Goal: Find specific fact: Find specific fact

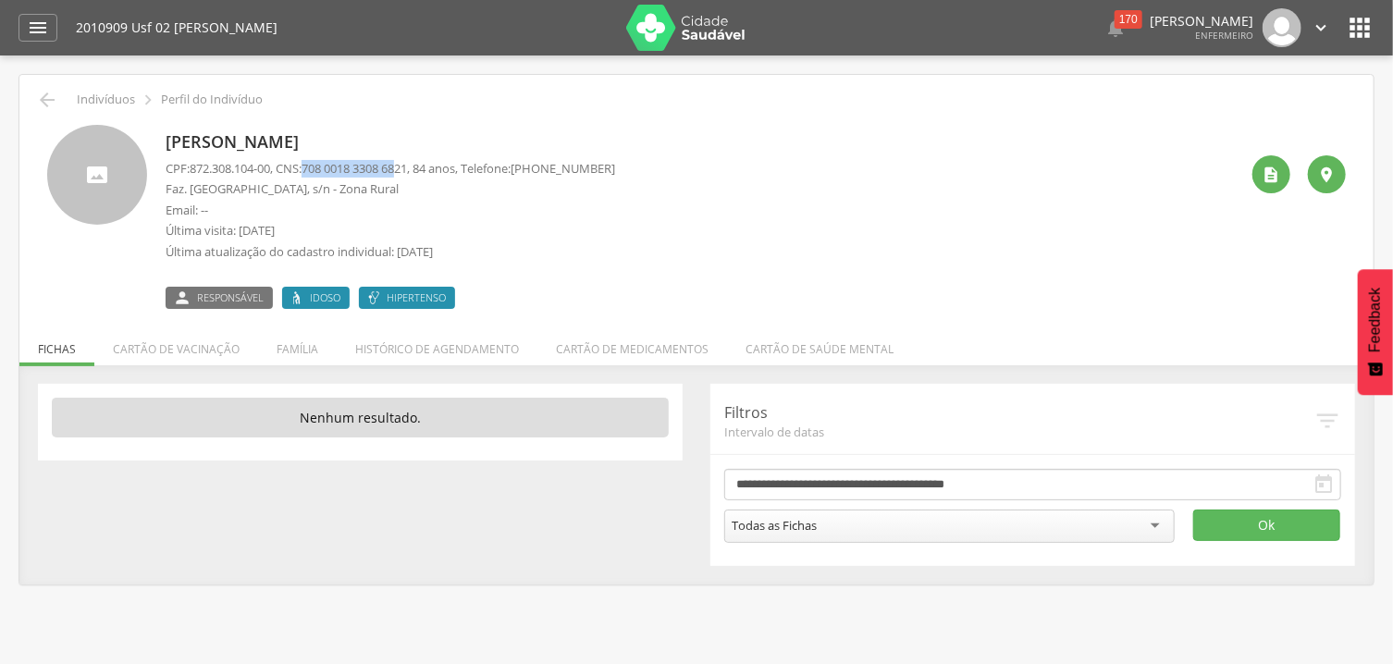
drag, startPoint x: 316, startPoint y: 170, endPoint x: 423, endPoint y: 171, distance: 106.4
click at [407, 169] on span "708 0018 3308 6821" at bounding box center [354, 168] width 105 height 17
click at [407, 172] on span "708 0018 3308 6821" at bounding box center [354, 168] width 105 height 17
click at [407, 170] on span "708 0018 3308 6821" at bounding box center [354, 168] width 105 height 17
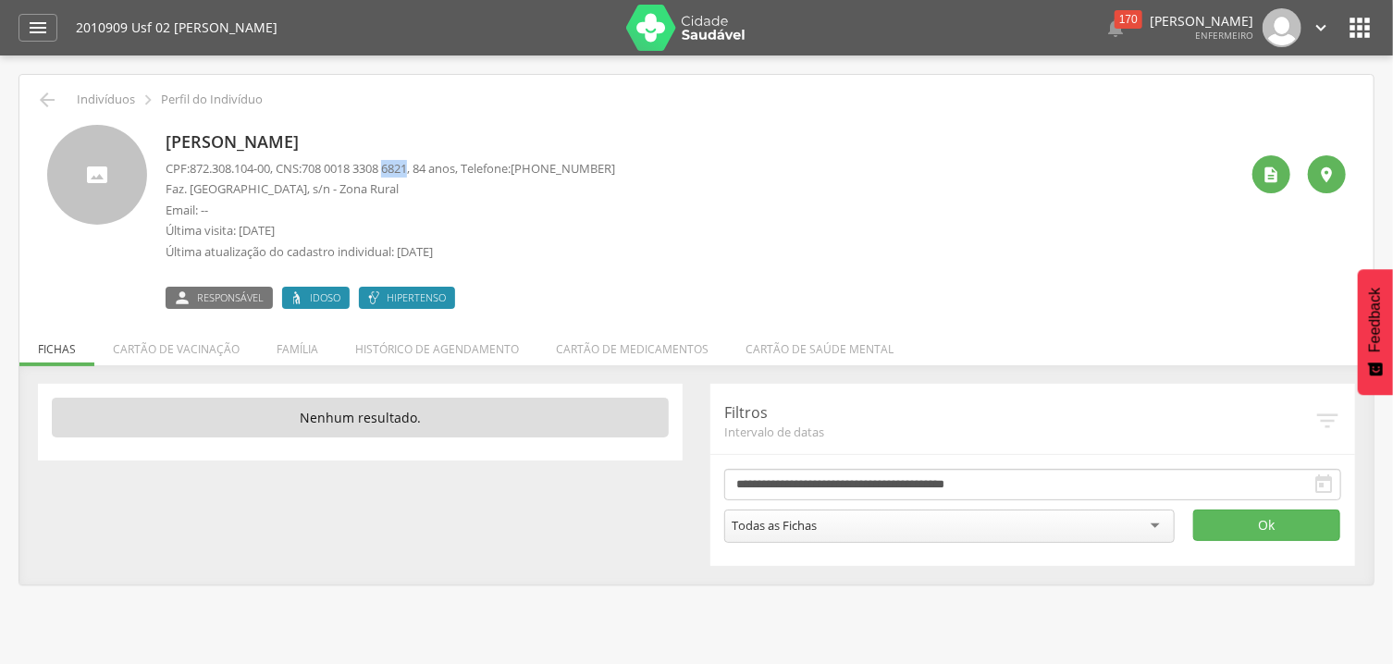
click at [407, 170] on span "708 0018 3308 6821" at bounding box center [354, 168] width 105 height 17
click at [354, 166] on span "708 0018 3308 6821" at bounding box center [354, 168] width 105 height 17
drag, startPoint x: 318, startPoint y: 169, endPoint x: 427, endPoint y: 168, distance: 108.3
click at [407, 168] on span "708 0018 3308 6821" at bounding box center [354, 168] width 105 height 17
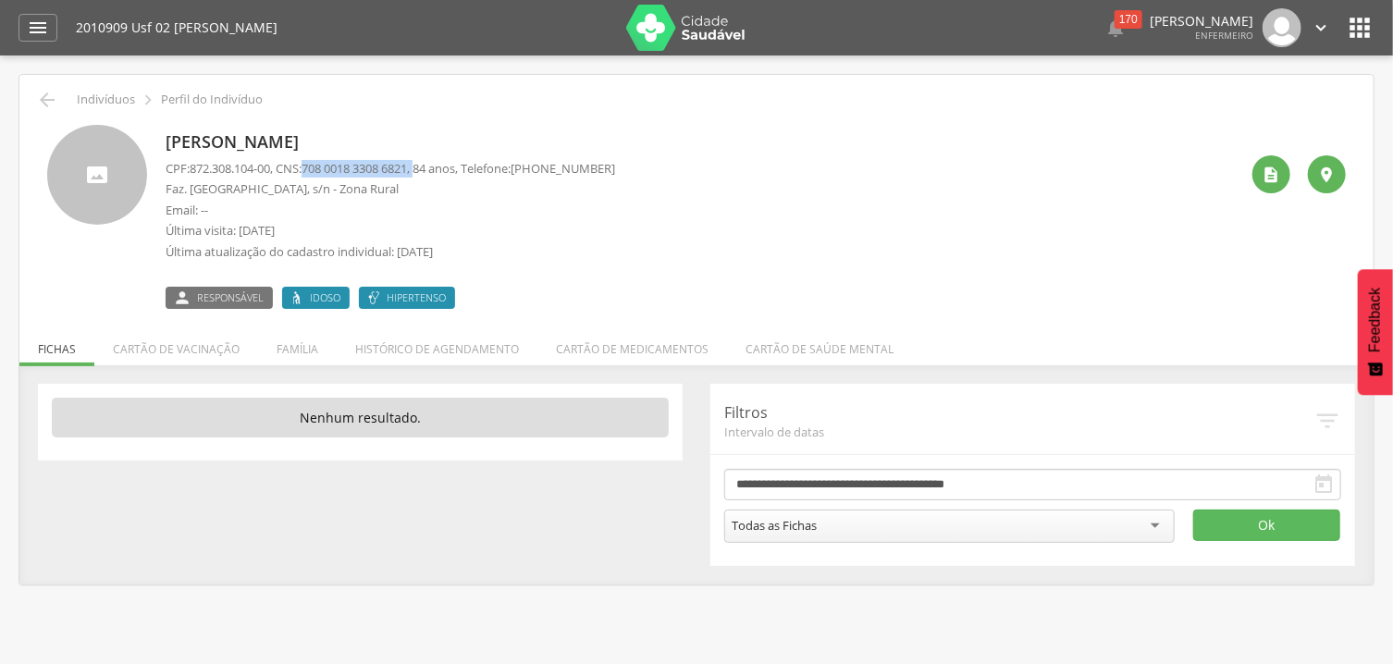
drag, startPoint x: 316, startPoint y: 169, endPoint x: 433, endPoint y: 169, distance: 117.5
click at [433, 169] on p "CPF: 872.308.104-00 , CNS: 708 0018 3308 6821 , 84 anos, Telefone: (99) 99999-9…" at bounding box center [391, 169] width 450 height 18
drag, startPoint x: 424, startPoint y: 166, endPoint x: 341, endPoint y: 167, distance: 82.4
click at [341, 167] on span "708 0018 3308 6821" at bounding box center [354, 168] width 105 height 17
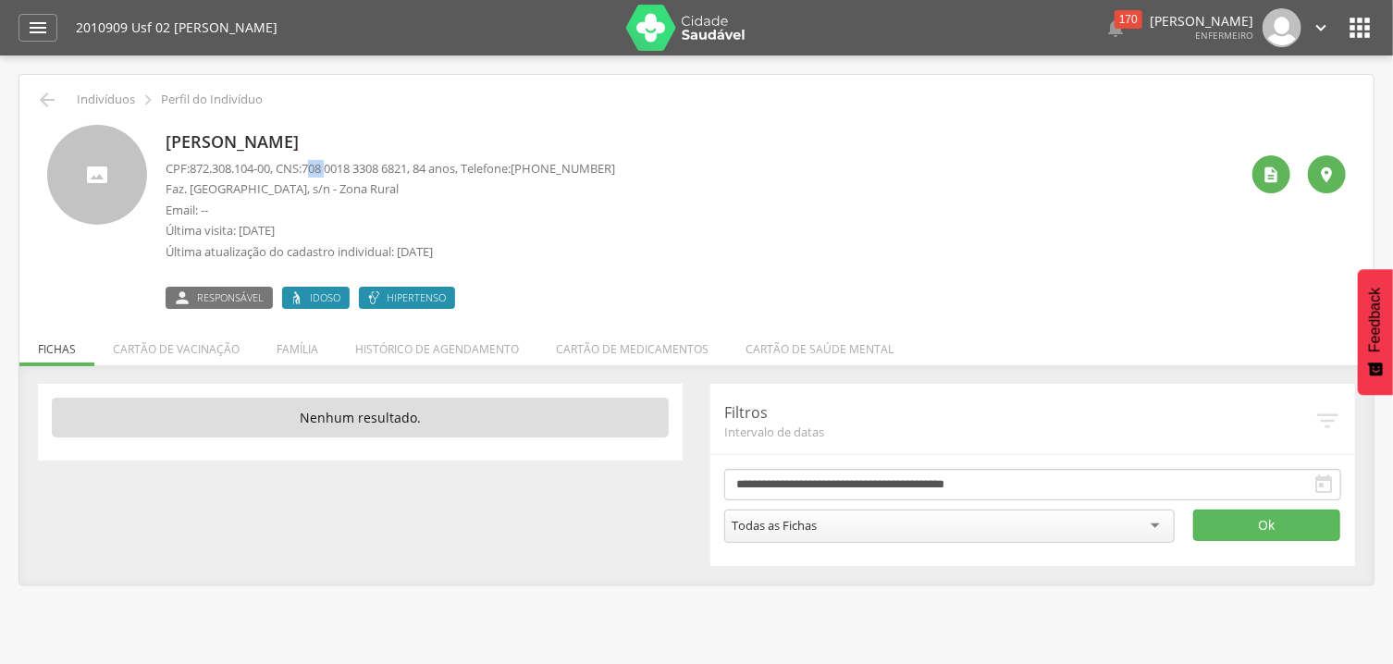
drag, startPoint x: 318, startPoint y: 167, endPoint x: 339, endPoint y: 167, distance: 20.4
click at [339, 167] on span "708 0018 3308 6821" at bounding box center [354, 168] width 105 height 17
drag, startPoint x: 316, startPoint y: 167, endPoint x: 426, endPoint y: 163, distance: 110.2
click at [407, 163] on span "708 0018 3308 6821" at bounding box center [354, 168] width 105 height 17
copy span "708 0018 3308 6821"
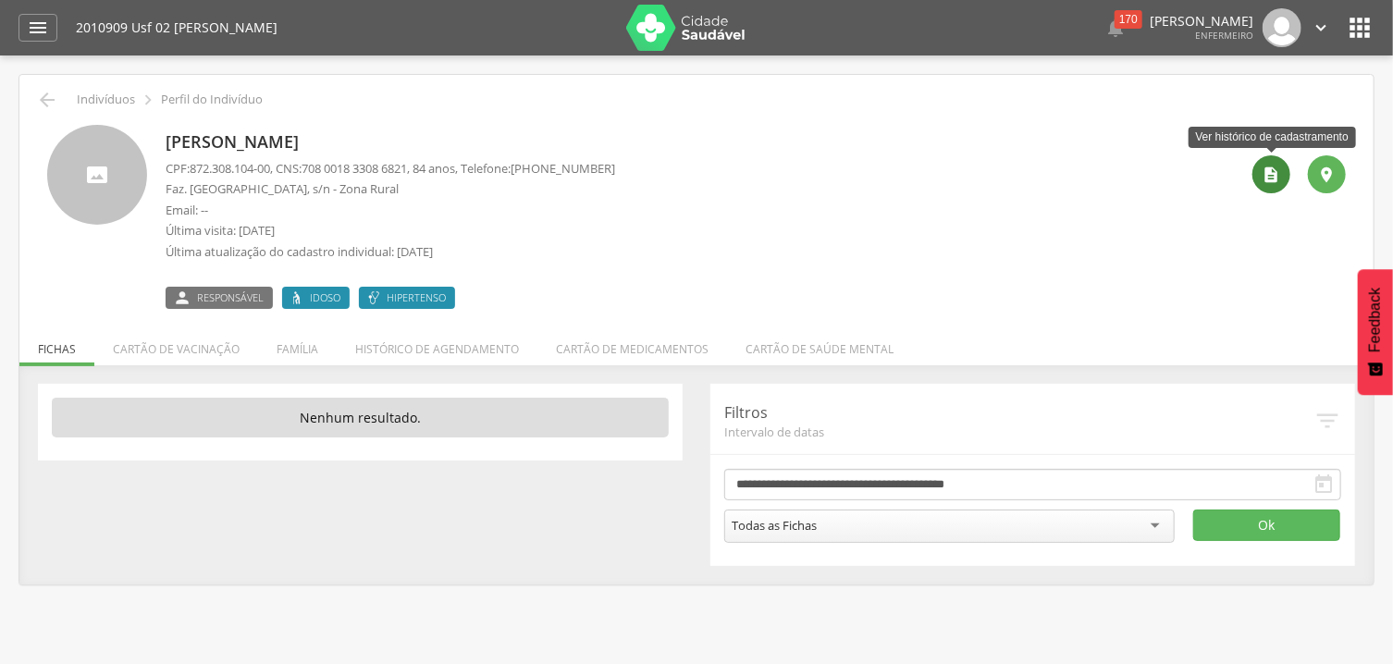
click at [1256, 178] on div "" at bounding box center [1272, 174] width 38 height 38
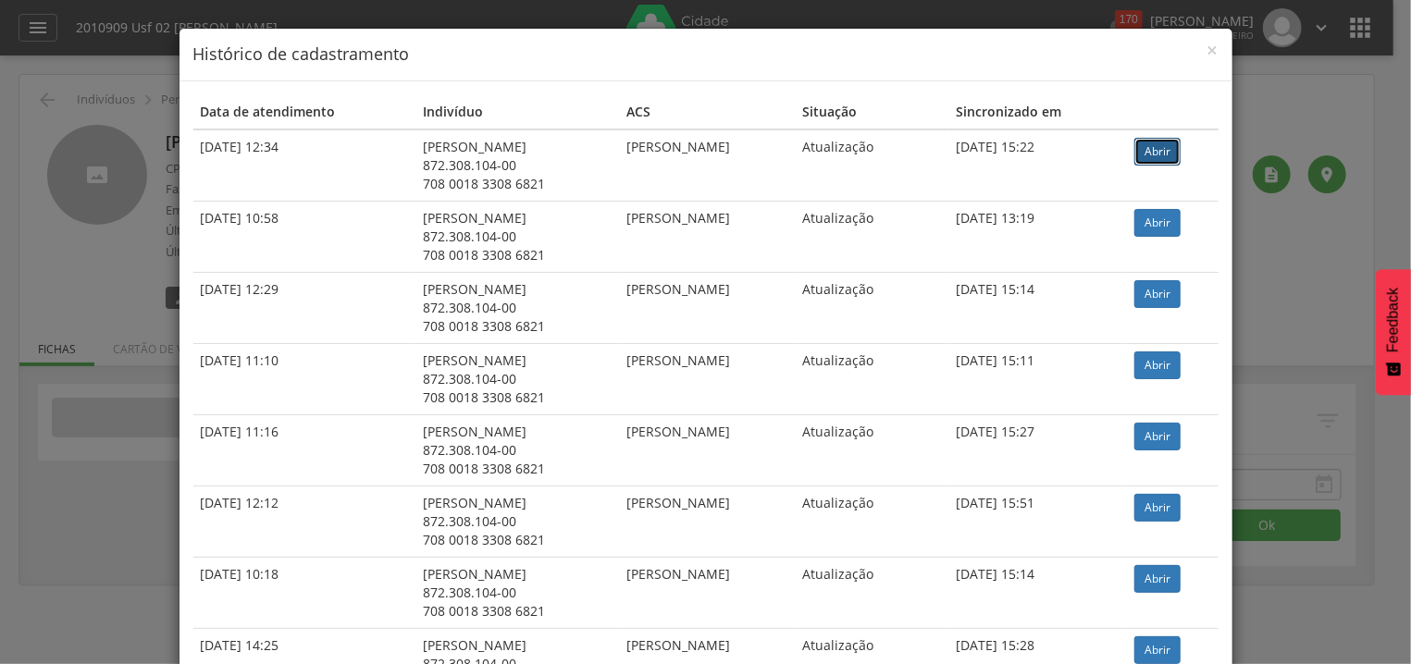
click at [1157, 152] on link "Abrir" at bounding box center [1157, 152] width 46 height 28
click at [1158, 440] on link "Abrir" at bounding box center [1157, 437] width 46 height 28
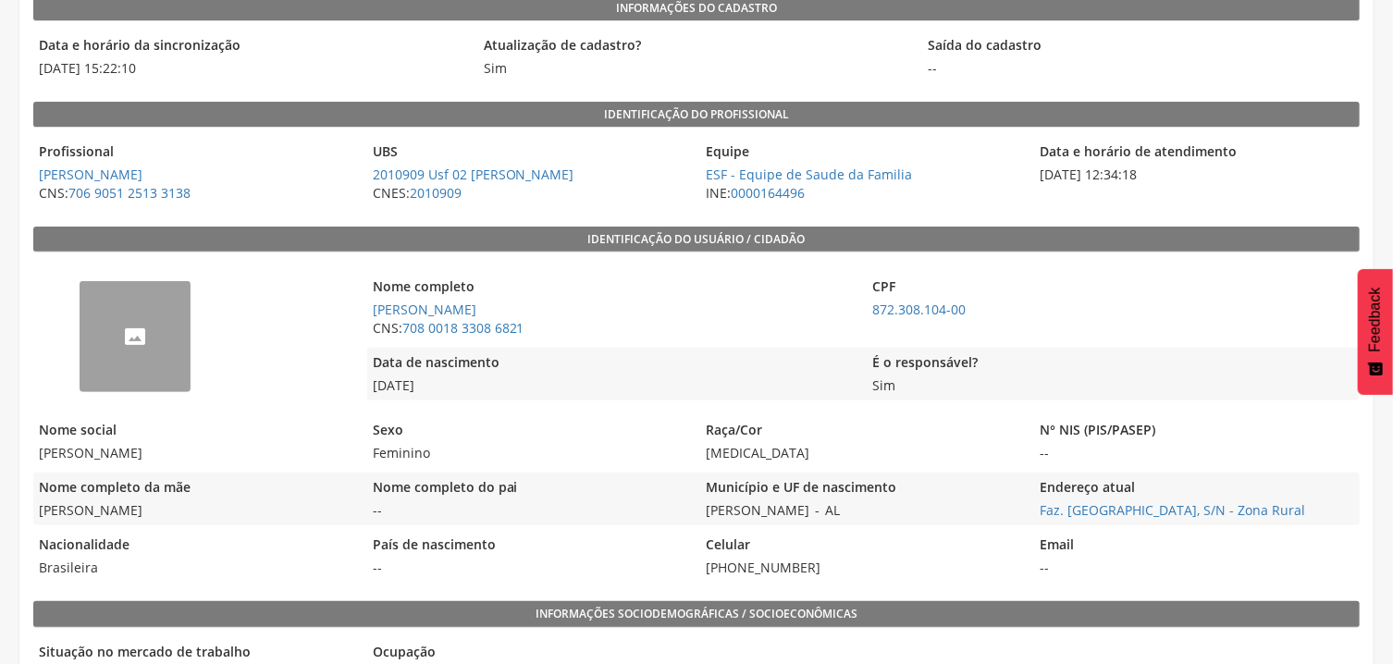
scroll to position [396, 0]
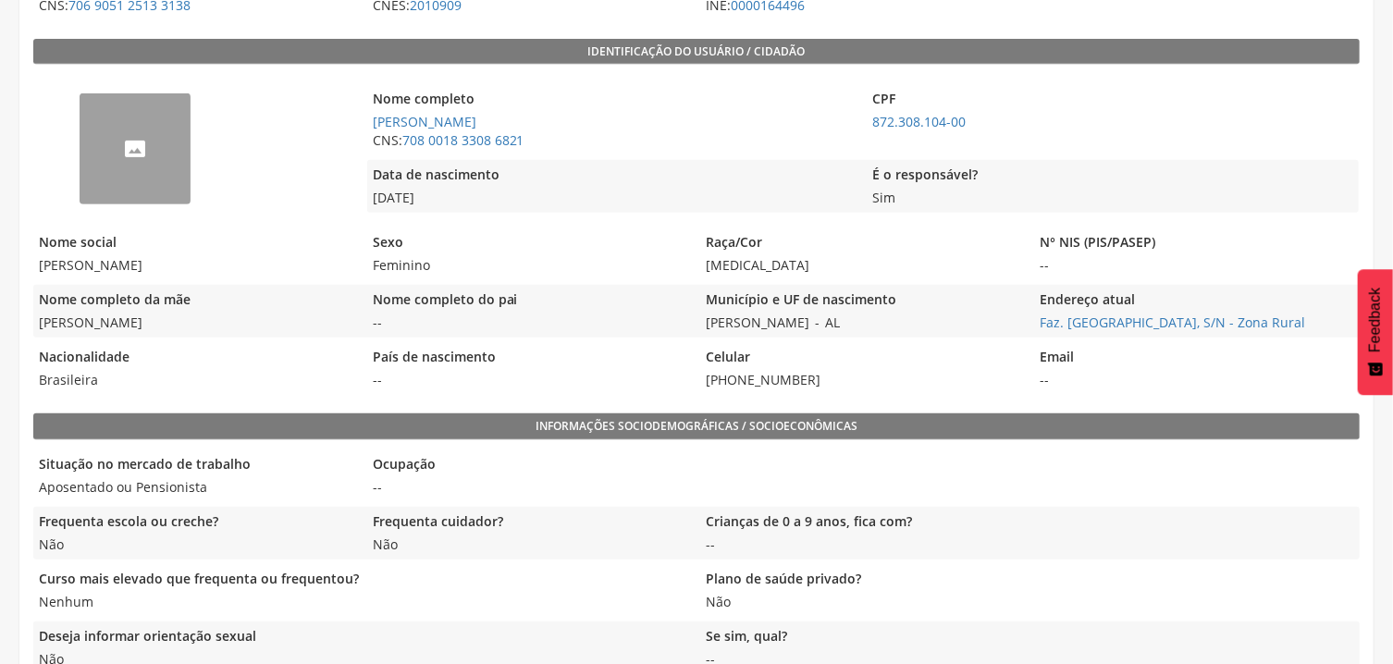
click at [143, 152] on div "--" at bounding box center [135, 148] width 111 height 111
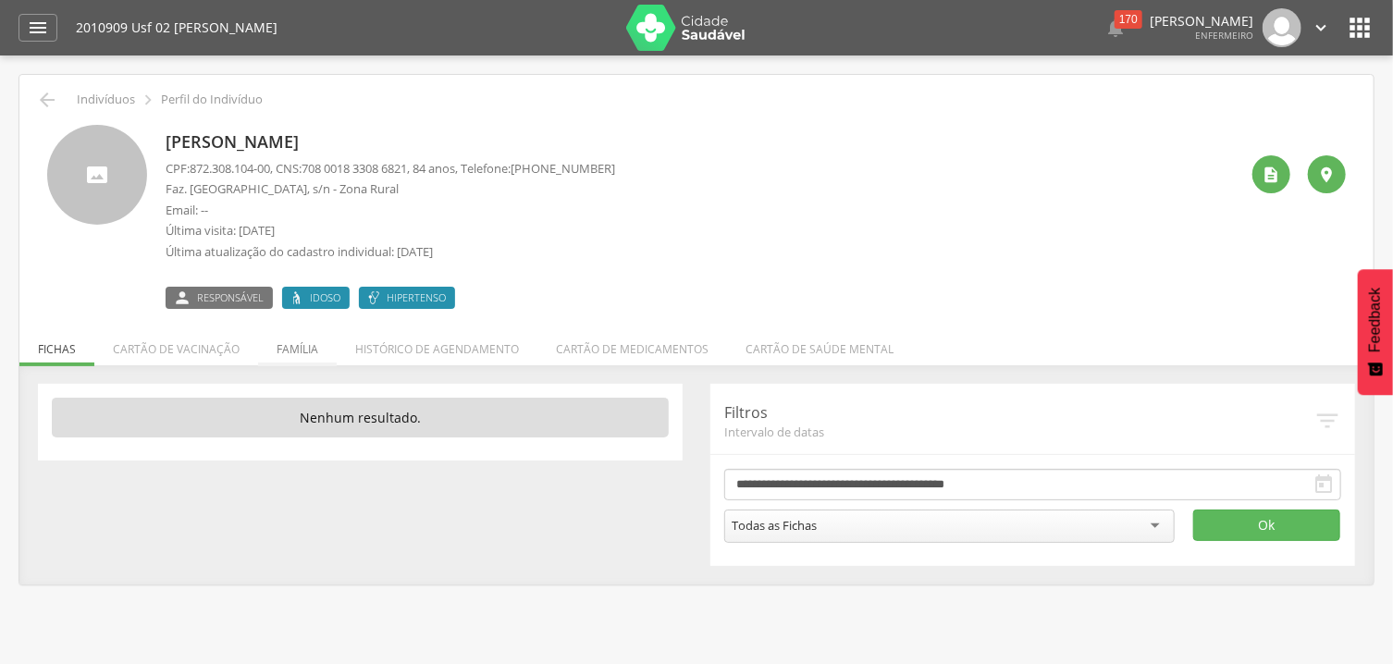
click at [300, 340] on li "Família" at bounding box center [297, 344] width 79 height 43
